Goal: Task Accomplishment & Management: Use online tool/utility

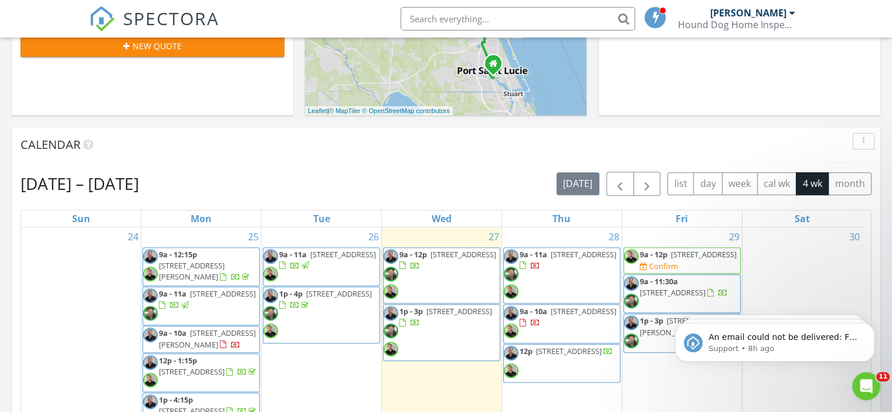
scroll to position [1086, 910]
click at [562, 260] on span "8832 Stormy Sky Ct, Melbourne 32940" at bounding box center [584, 254] width 66 height 11
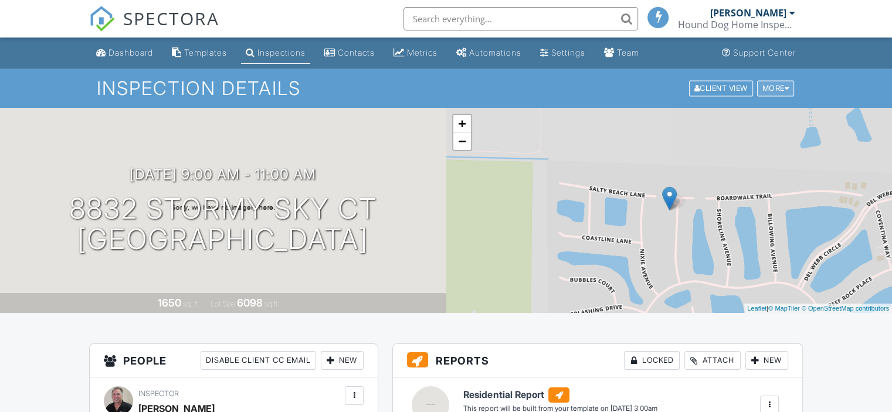
click at [782, 89] on div "More" at bounding box center [776, 88] width 38 height 16
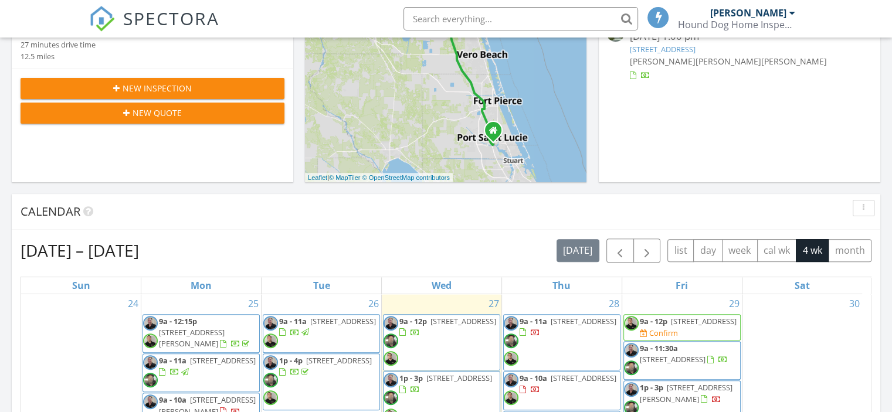
scroll to position [467, 0]
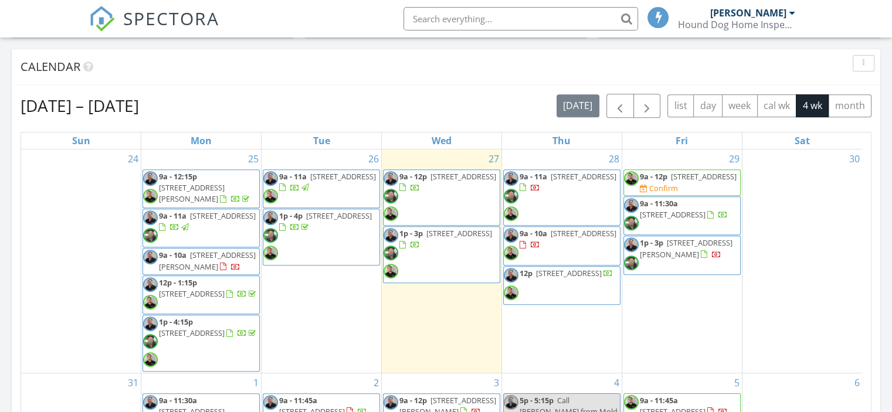
click at [551, 239] on span "310 Glenwood Ave, Satellite Beach 32937" at bounding box center [584, 233] width 66 height 11
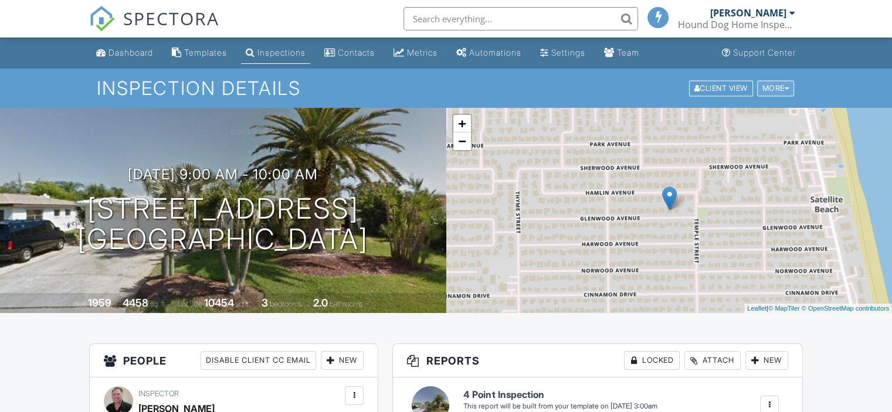
click at [773, 87] on div "More" at bounding box center [776, 88] width 38 height 16
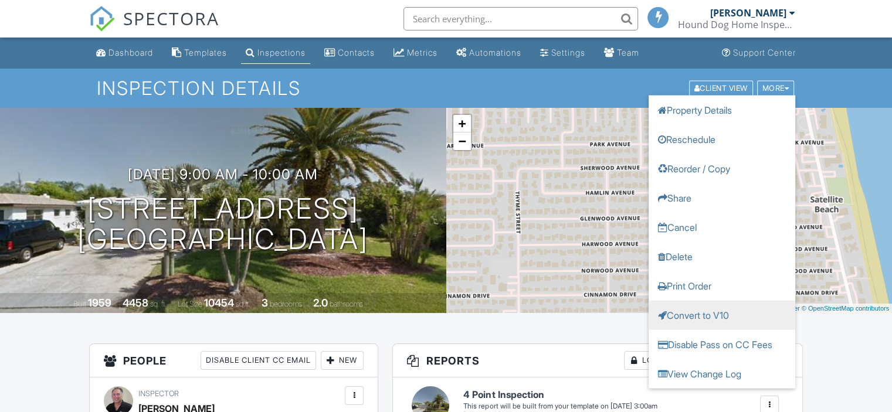
click at [675, 311] on link "Convert to V10" at bounding box center [722, 314] width 147 height 29
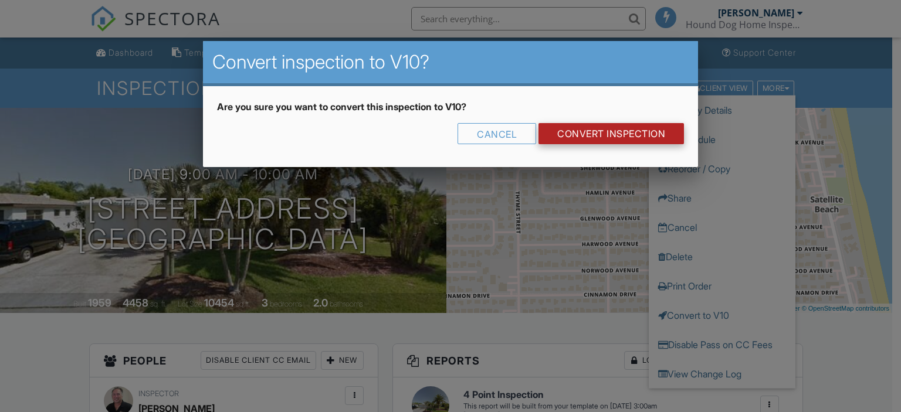
click at [604, 138] on link "CONVERT INSPECTION" at bounding box center [610, 133] width 145 height 21
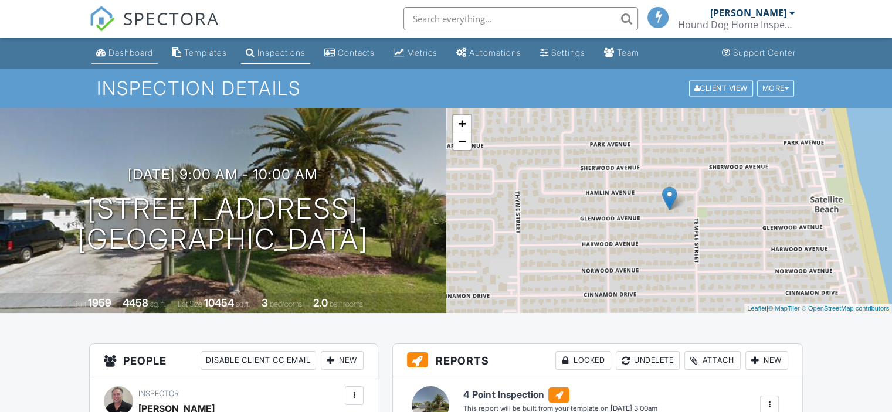
click at [136, 56] on div "Dashboard" at bounding box center [131, 53] width 45 height 10
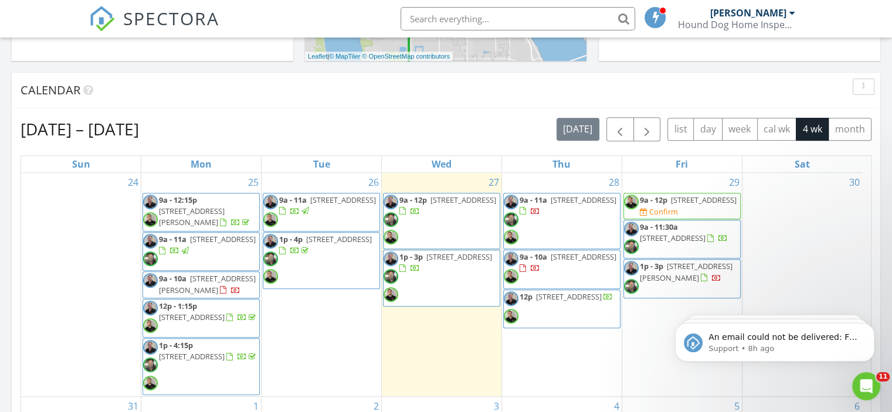
click at [670, 278] on span "[STREET_ADDRESS][PERSON_NAME]" at bounding box center [686, 272] width 93 height 22
